Goal: Information Seeking & Learning: Find specific fact

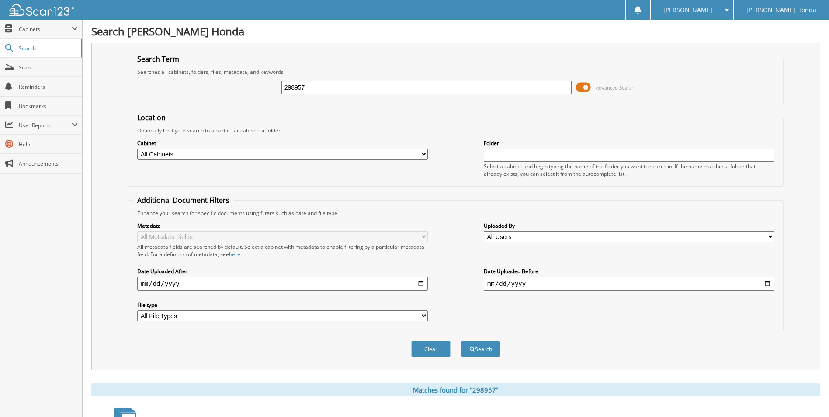
click at [353, 97] on div "298957 Advanced Search" at bounding box center [455, 88] width 645 height 24
click at [354, 80] on div "298957 Advanced Search" at bounding box center [455, 88] width 645 height 24
click at [354, 87] on input "298957" at bounding box center [426, 87] width 291 height 13
type input "2"
type input "222479"
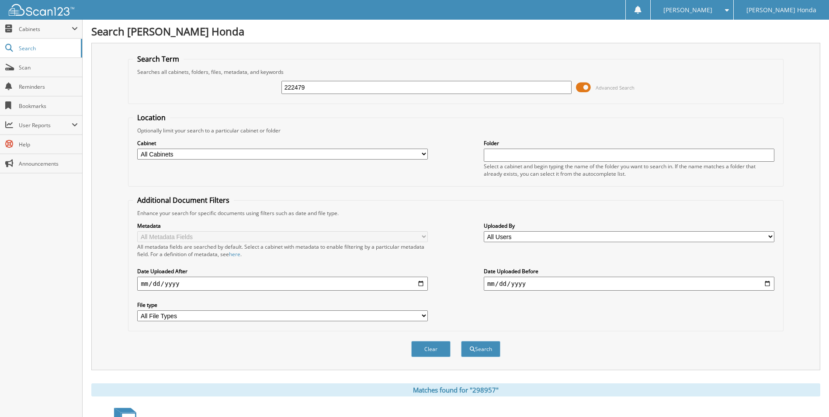
click at [461, 341] on button "Search" at bounding box center [480, 349] width 39 height 16
click at [578, 86] on span at bounding box center [583, 87] width 15 height 13
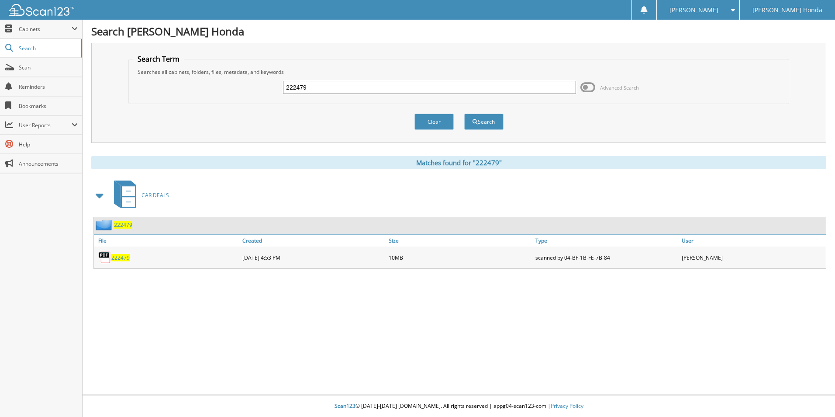
click at [121, 257] on span "222479" at bounding box center [120, 257] width 18 height 7
